Goal: Information Seeking & Learning: Find specific fact

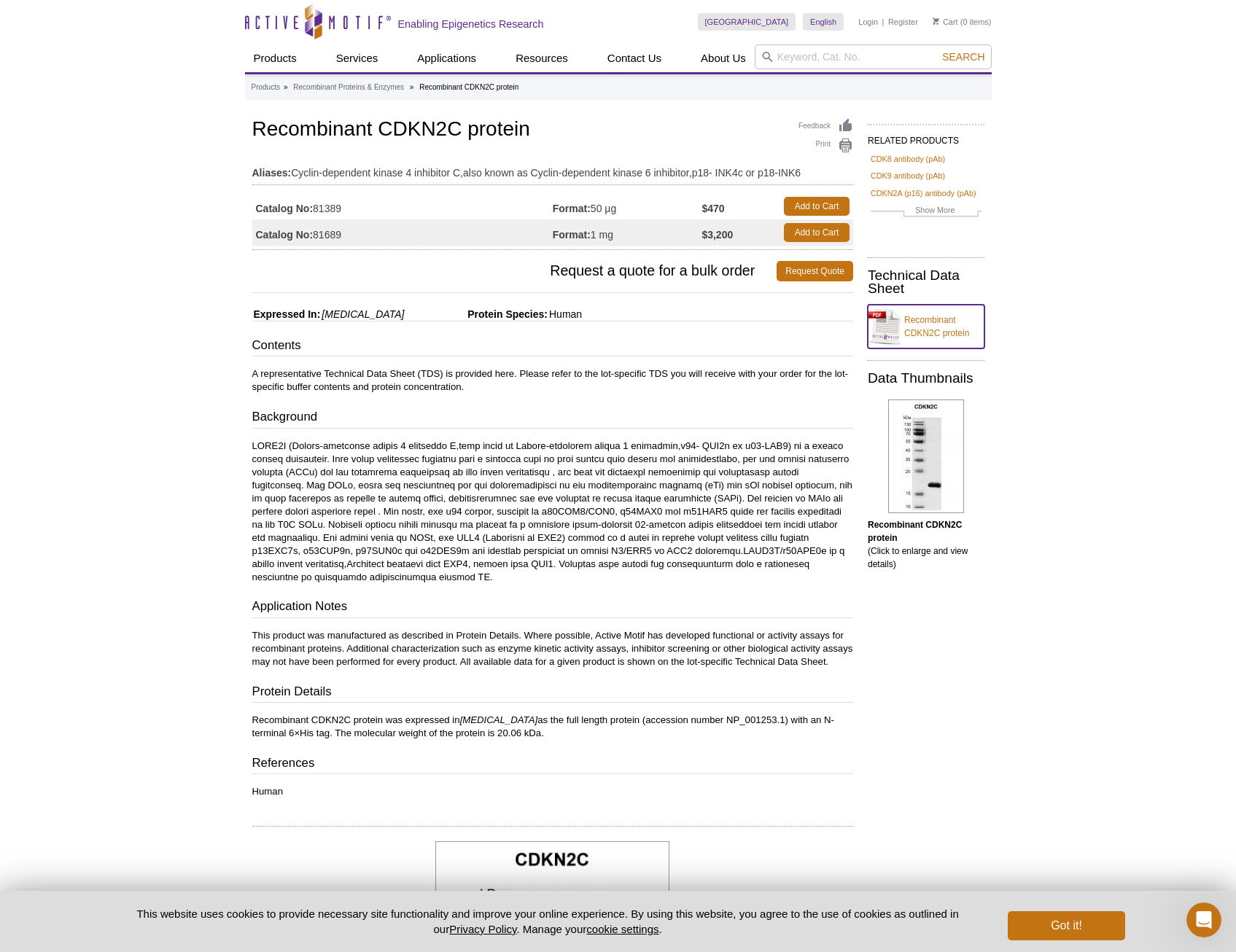
click at [941, 326] on link "Recombinant CDKN2C protein" at bounding box center [926, 327] width 116 height 44
drag, startPoint x: 315, startPoint y: 207, endPoint x: 350, endPoint y: 211, distance: 35.2
click at [350, 211] on td "Catalog No: 81389" at bounding box center [402, 206] width 300 height 26
copy td "81389"
drag, startPoint x: 240, startPoint y: 133, endPoint x: 535, endPoint y: 143, distance: 295.2
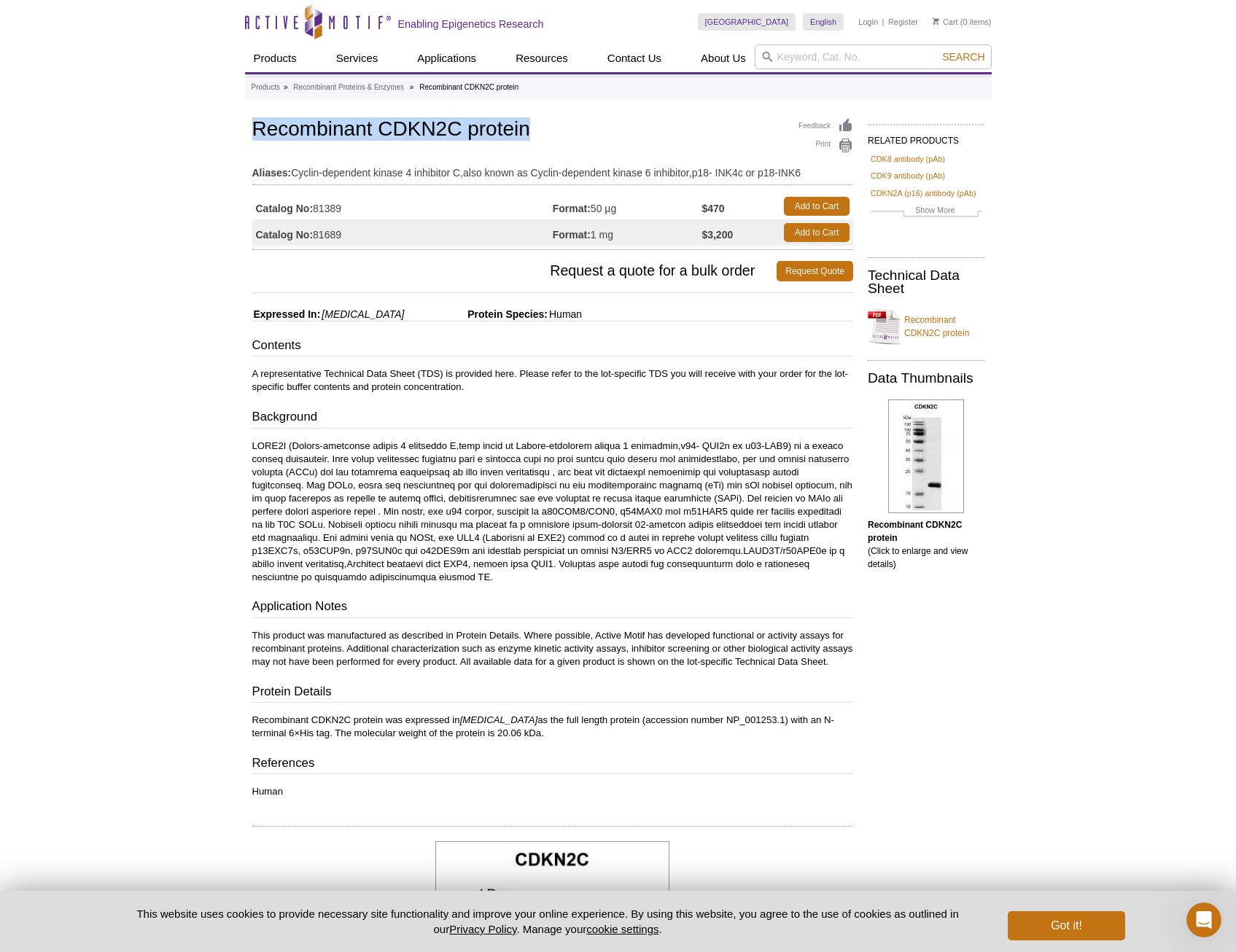
click at [535, 143] on div "Active Motif Logo Enabling Epigenetics Research 0 Search Skip to content Active…" at bounding box center [618, 778] width 1236 height 1557
copy h1 "Recombinant CDKN2C protein"
click at [1060, 157] on div "Active Motif Logo Enabling Epigenetics Research 0 Search Skip to content Active…" at bounding box center [618, 778] width 1236 height 1557
click at [785, 56] on input "search" at bounding box center [873, 57] width 237 height 25
drag, startPoint x: 382, startPoint y: 129, endPoint x: 458, endPoint y: 129, distance: 76.0
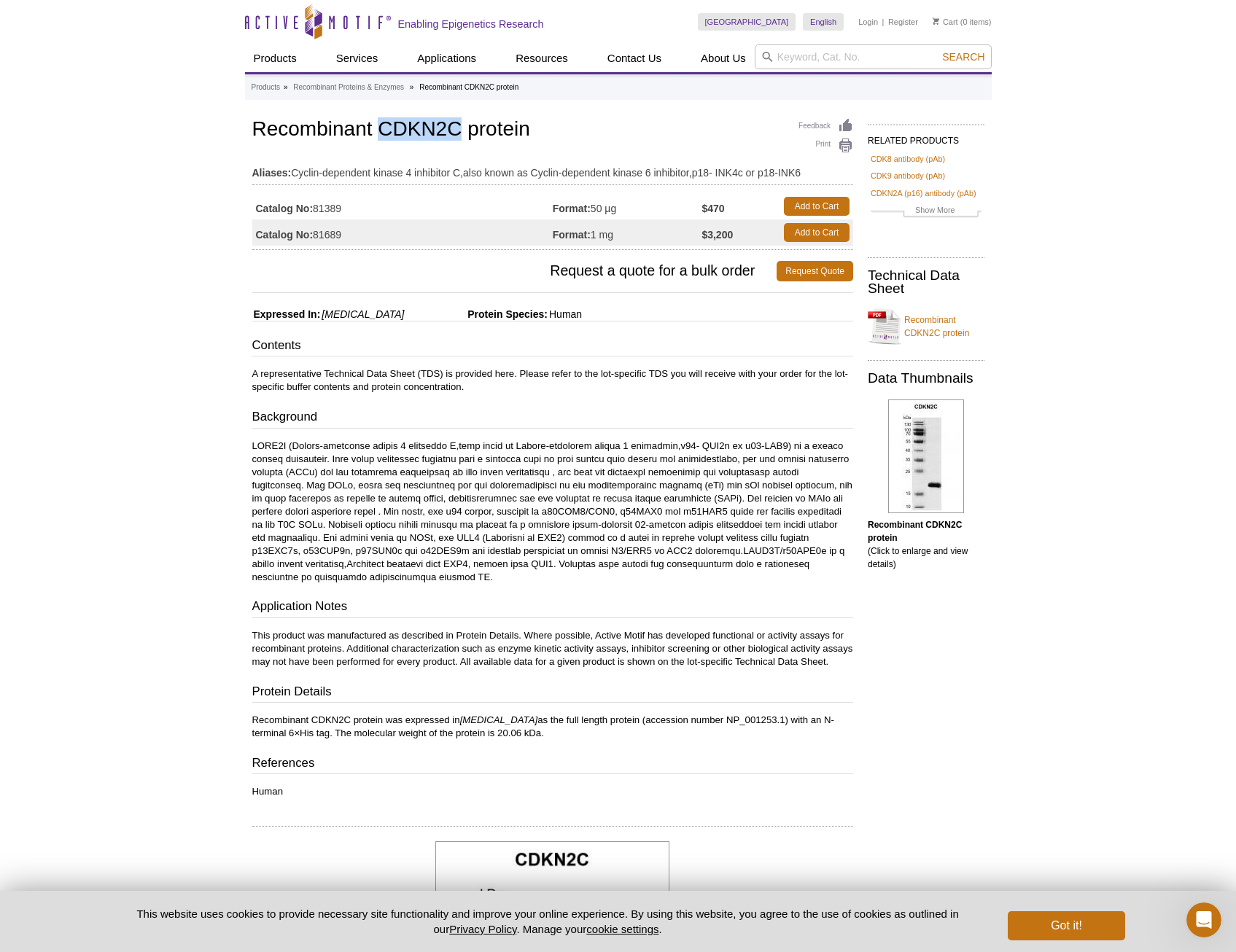
click at [458, 129] on h1 "Recombinant CDKN2C protein" at bounding box center [552, 130] width 601 height 25
copy h1 "CDKN2C"
click at [338, 121] on h1 "Recombinant CDKN2C protein" at bounding box center [552, 130] width 601 height 25
drag, startPoint x: 259, startPoint y: 127, endPoint x: 540, endPoint y: 136, distance: 281.1
click at [540, 136] on h1 "Recombinant CDKN2C protein" at bounding box center [552, 130] width 601 height 25
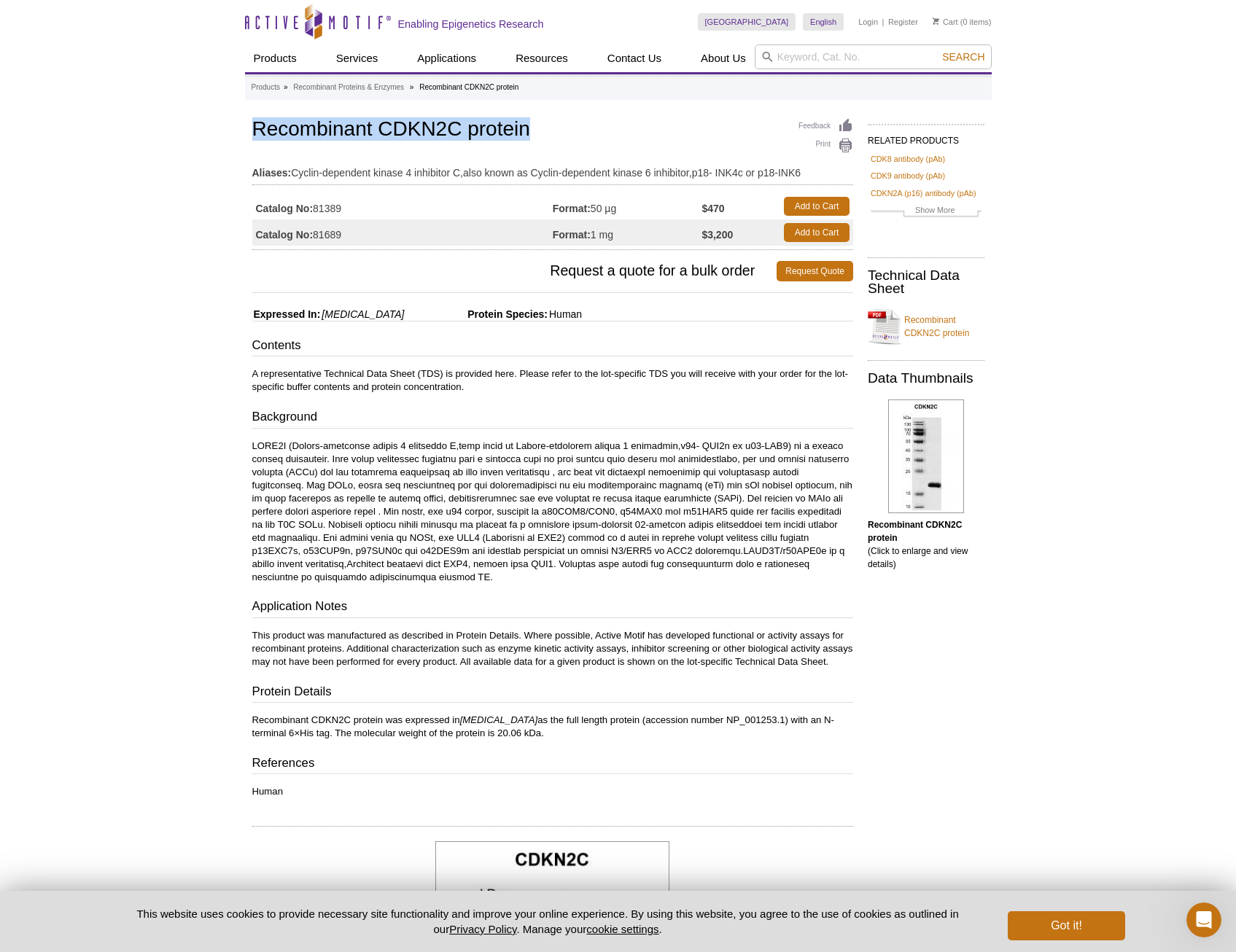
copy h1 "Recombinant CDKN2C protein"
click at [786, 54] on input "search" at bounding box center [873, 57] width 237 height 25
paste input "Recombinant CDKN2C protein"
click at [880, 60] on input "Recombinant CDKN2C protein" at bounding box center [873, 57] width 237 height 25
type input "Recombinant CDKN1B protein"
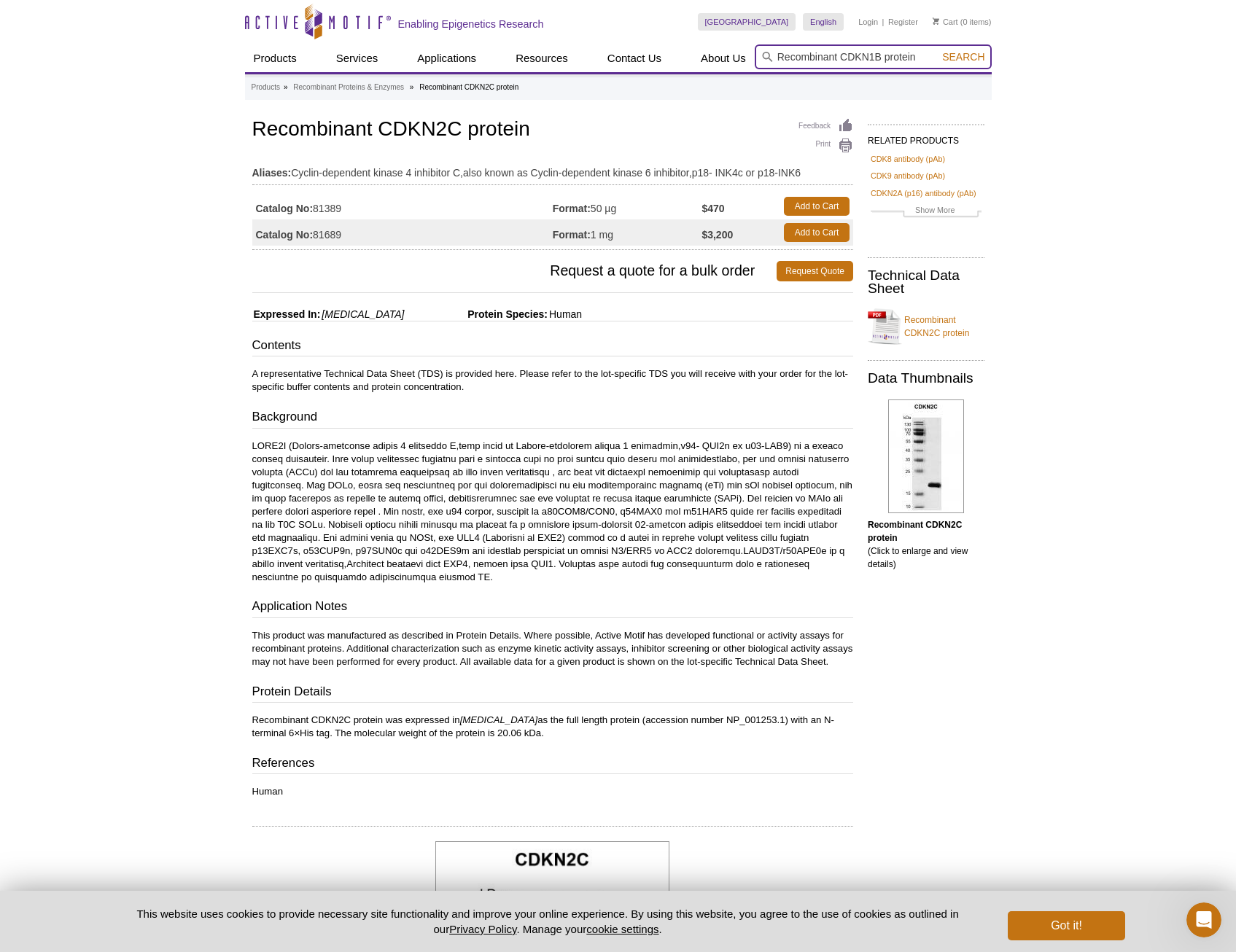
click at [938, 50] on button "Search" at bounding box center [963, 57] width 51 height 13
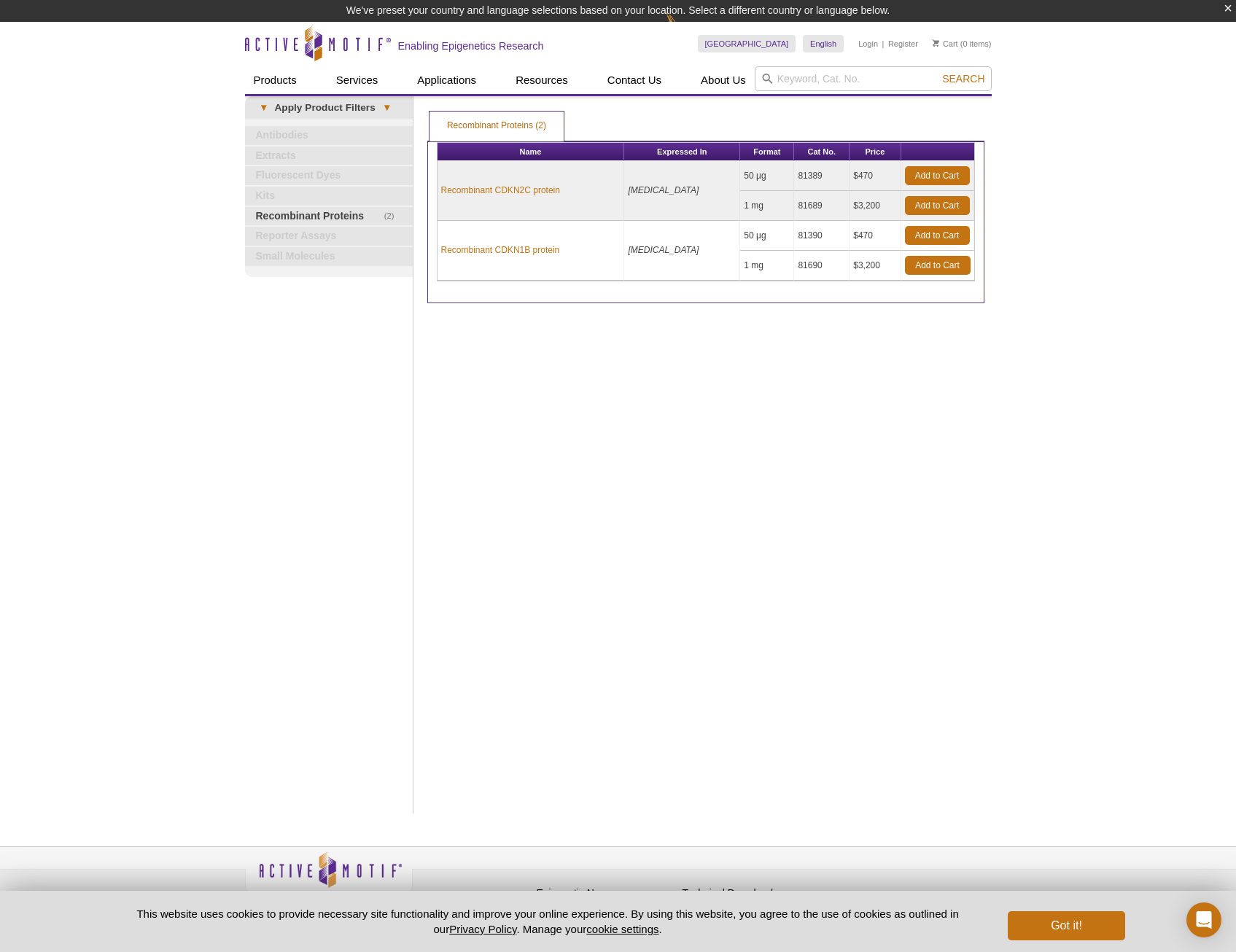
click at [503, 241] on td "Recombinant CDKN1B protein" at bounding box center [531, 250] width 187 height 60
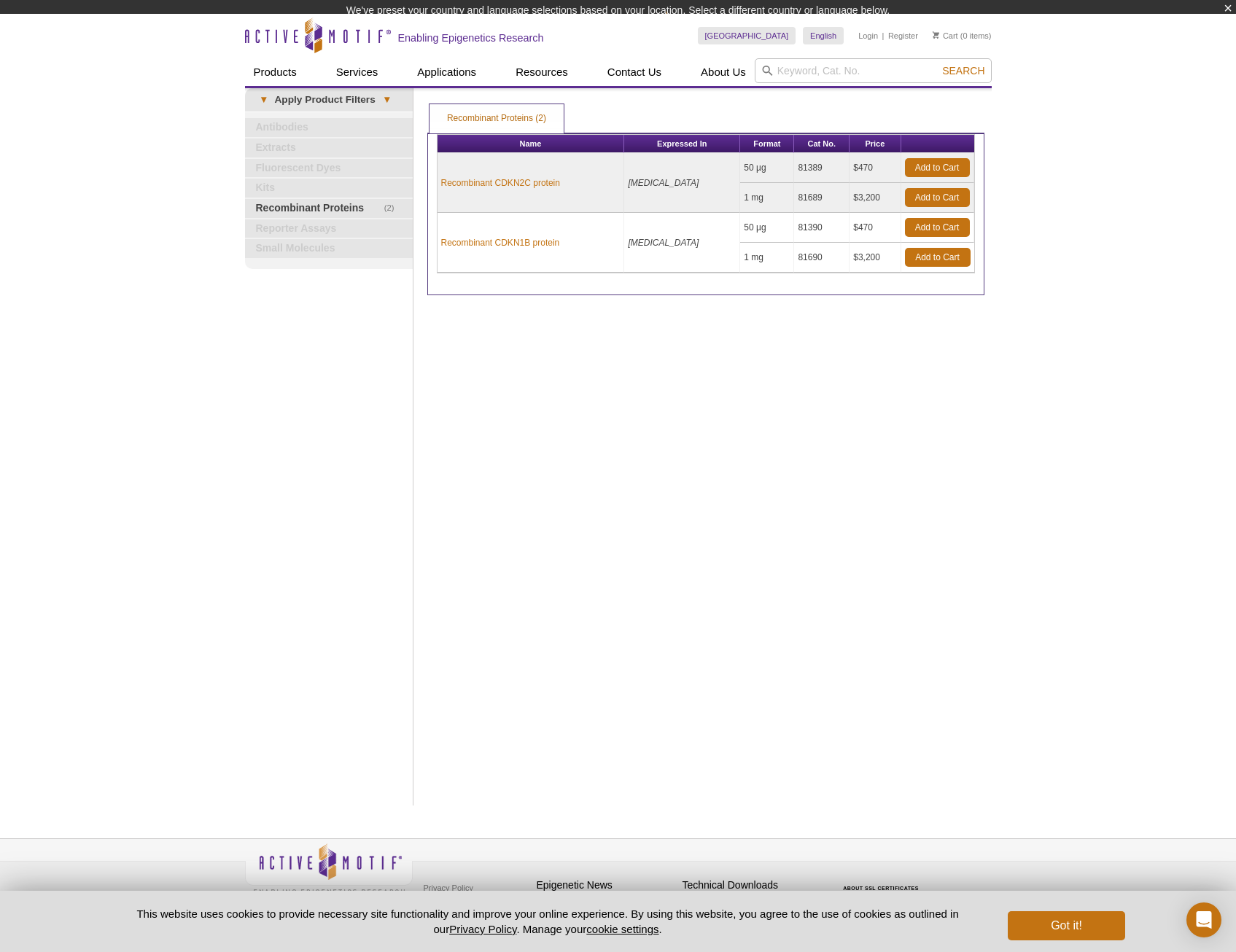
click at [519, 250] on td "Recombinant CDKN1B protein" at bounding box center [531, 243] width 187 height 60
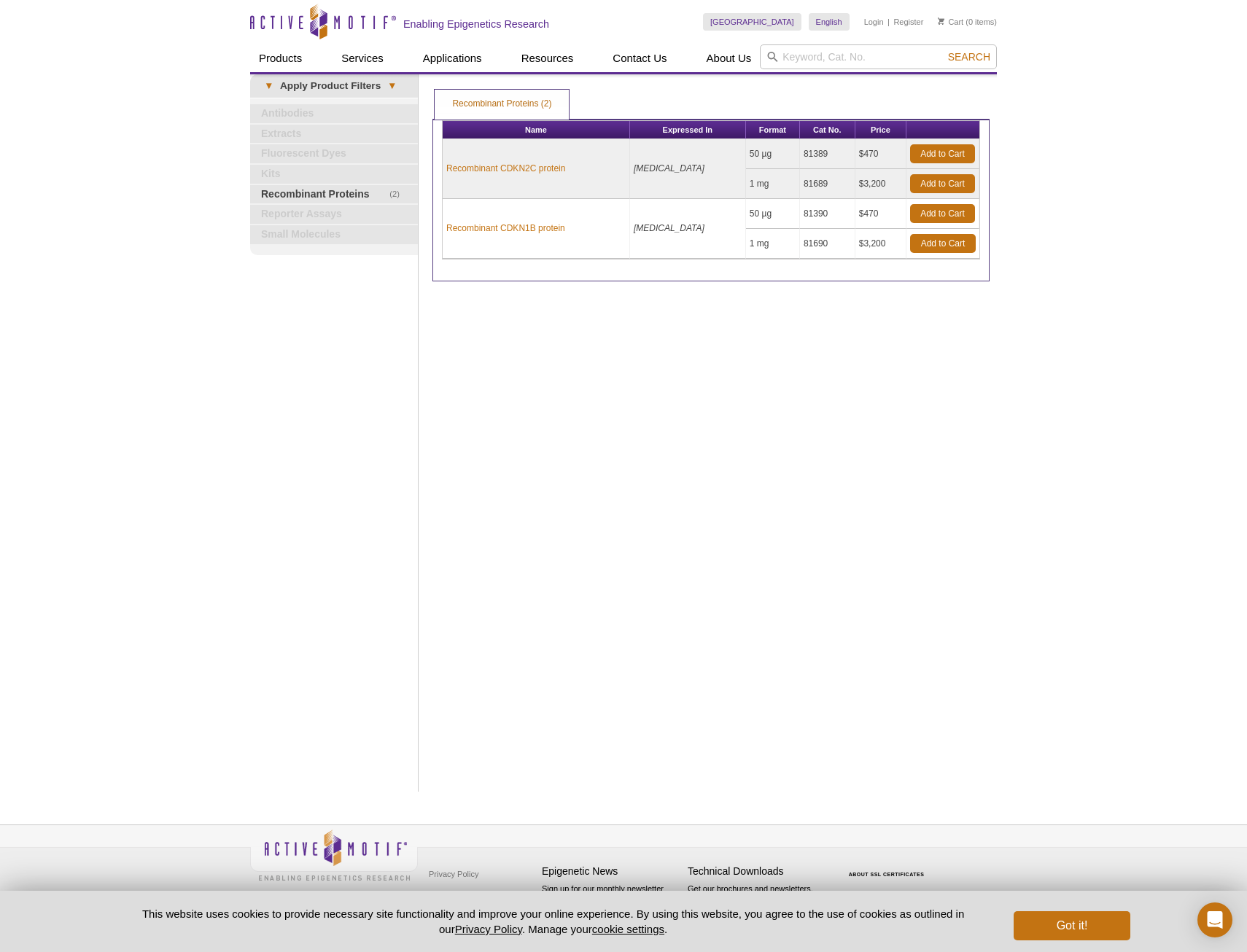
click at [1034, 427] on div "Active Motif Logo Enabling Epigenetics Research 0 Search Skip to content Active…" at bounding box center [624, 476] width 1247 height 952
drag, startPoint x: 566, startPoint y: 230, endPoint x: 447, endPoint y: 227, distance: 119.0
click at [447, 227] on td "Recombinant CDKN1B protein" at bounding box center [536, 229] width 187 height 60
copy link "Recombinant CDKN1B protein"
click at [743, 319] on div "Print Results Recombinant Proteins (2) Recombinant Proteins (2) Recombinant Pro…" at bounding box center [711, 433] width 572 height 717
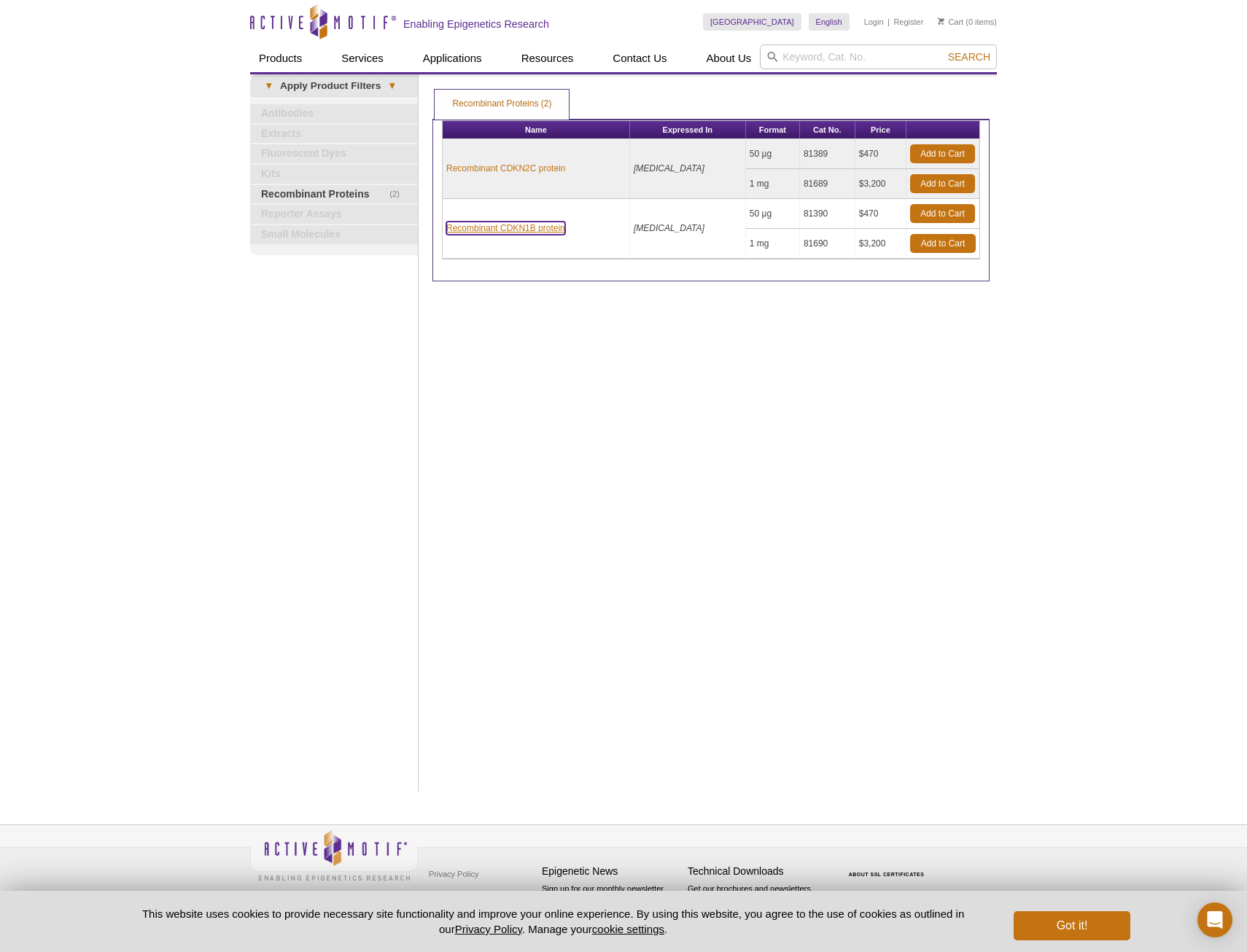
click at [508, 230] on link "Recombinant CDKN1B protein" at bounding box center [506, 228] width 119 height 13
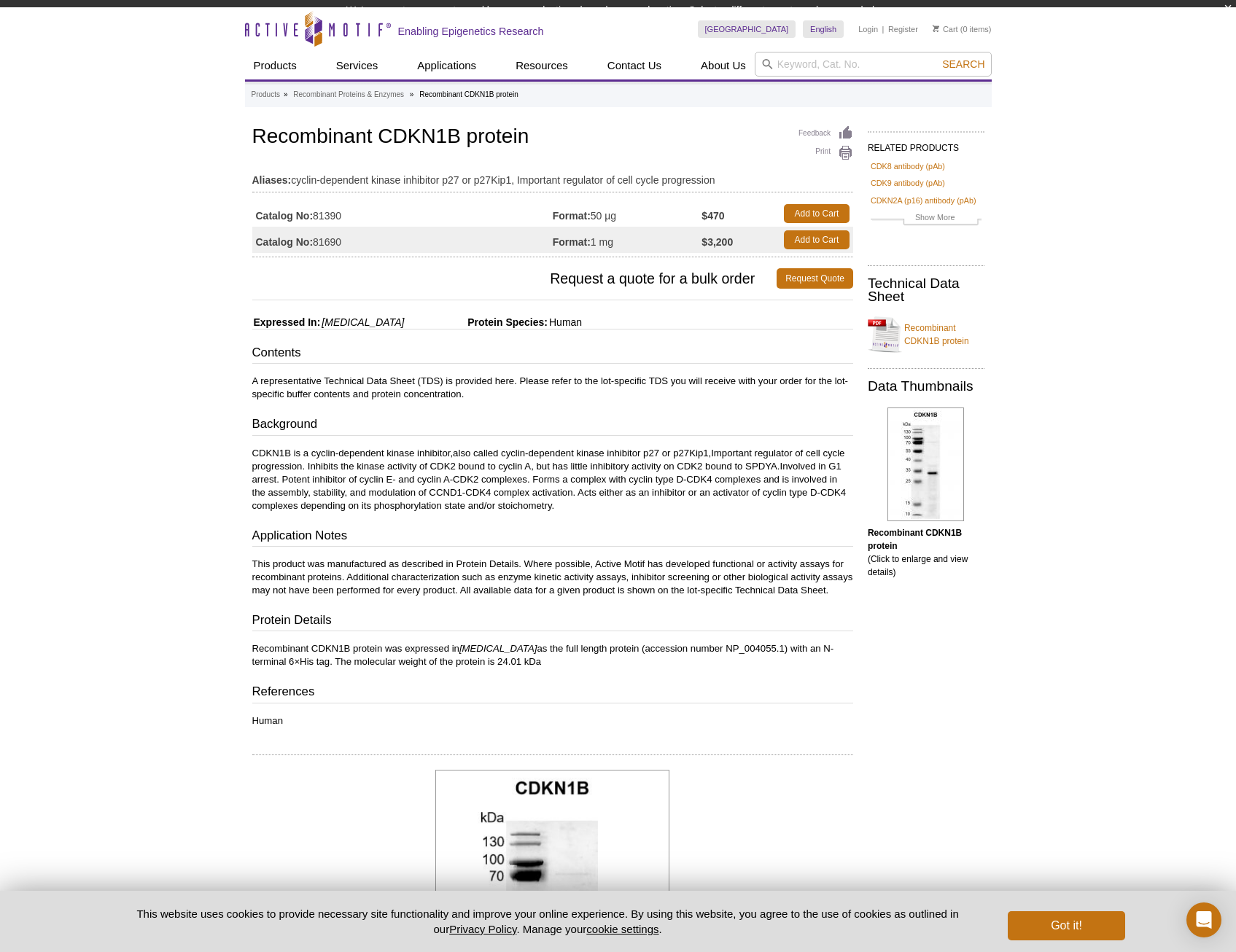
drag, startPoint x: 318, startPoint y: 231, endPoint x: 353, endPoint y: 233, distance: 35.1
click at [353, 233] on tbody "Catalog No: 81390 Format: 50 µg $470 Add to Cart Catalog No: 81690 Format: 1 mg…" at bounding box center [552, 227] width 601 height 52
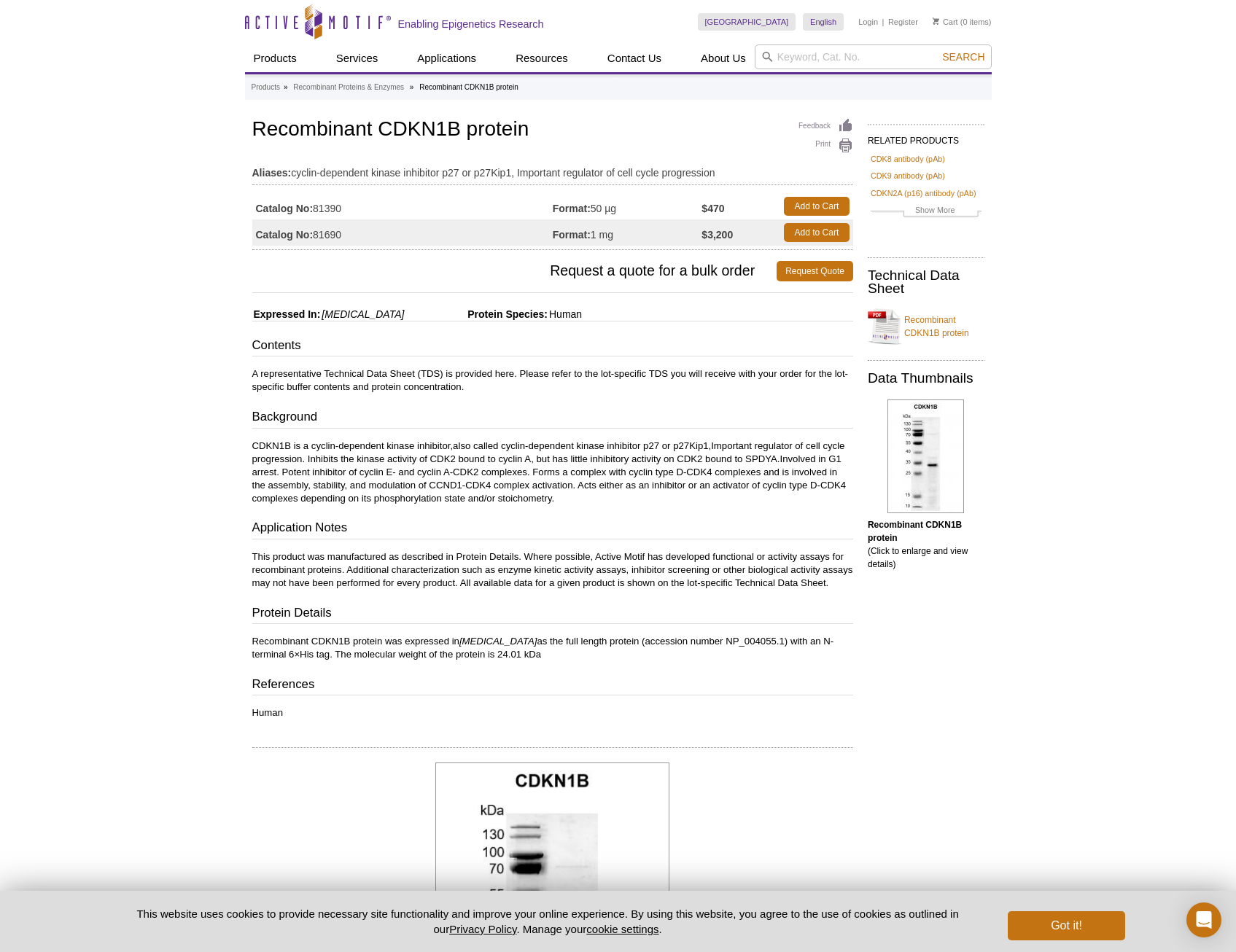
click at [350, 214] on td "Catalog No: 81390" at bounding box center [402, 206] width 300 height 26
click at [345, 207] on td "Catalog No: 81390" at bounding box center [402, 206] width 300 height 26
click at [318, 207] on td "Catalog No: 81390" at bounding box center [402, 206] width 300 height 26
drag, startPoint x: 314, startPoint y: 209, endPoint x: 344, endPoint y: 212, distance: 30.1
click at [344, 212] on td "Catalog No: 81390" at bounding box center [402, 206] width 300 height 26
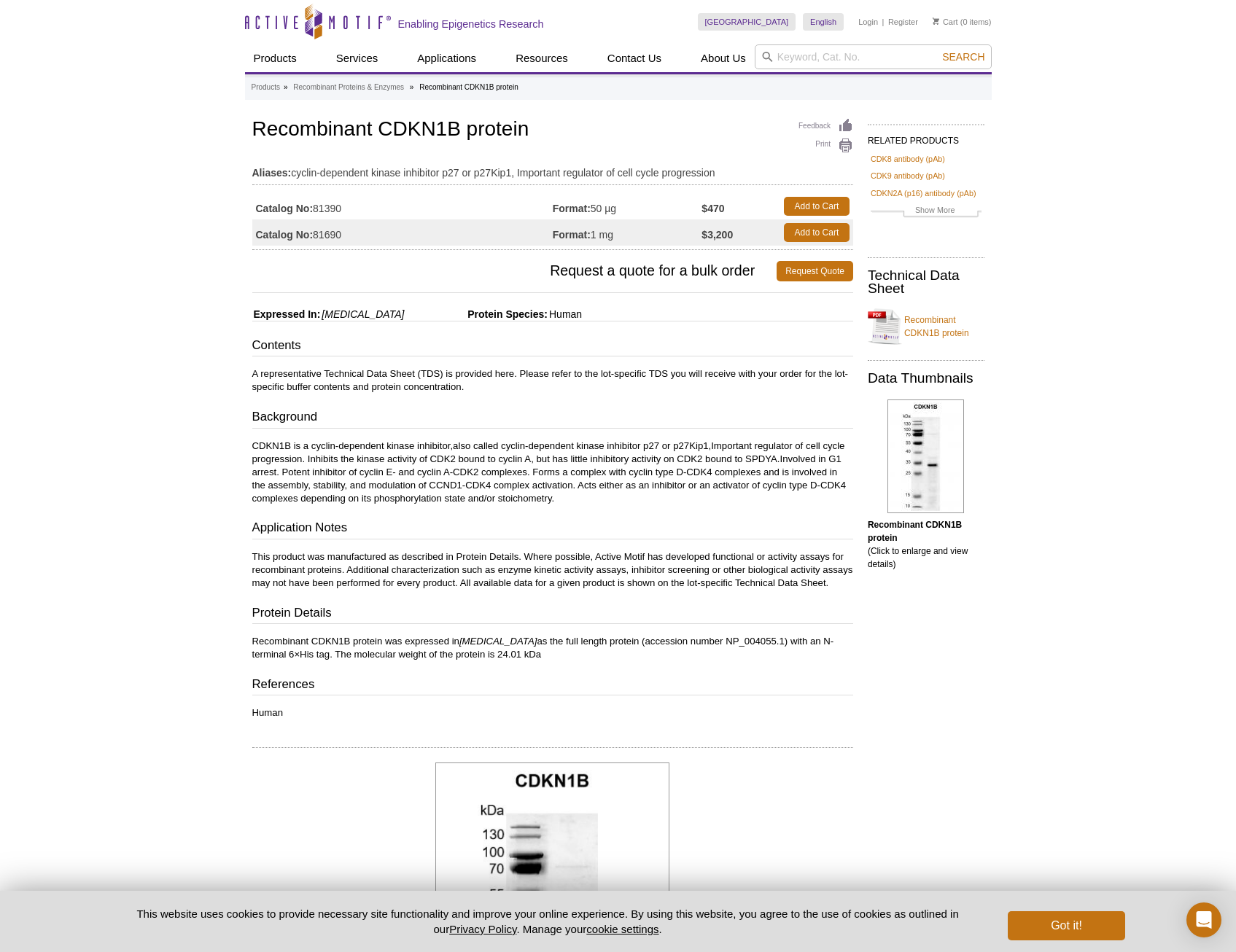
copy td "81390"
